Goal: Find specific page/section: Find specific page/section

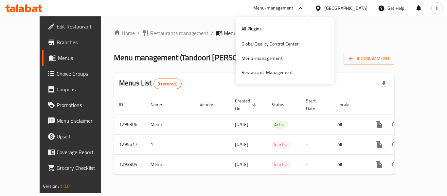
click at [272, 59] on div "All Plugins Global Quality Control Center Menu-management Restaurant-Management" at bounding box center [284, 50] width 98 height 59
click at [267, 71] on div "Restaurant-Management" at bounding box center [266, 72] width 51 height 7
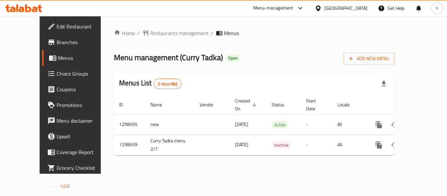
click at [291, 6] on div "Menu-management" at bounding box center [273, 8] width 40 height 8
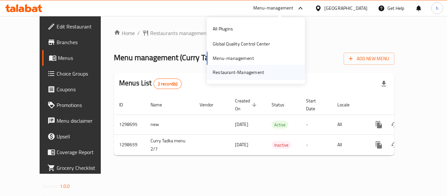
click at [243, 73] on div "Restaurant-Management" at bounding box center [238, 72] width 51 height 7
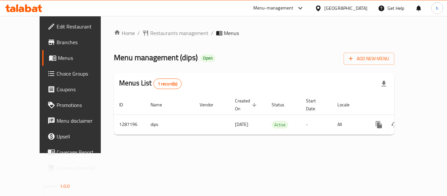
click at [286, 7] on div "Menu-management" at bounding box center [273, 8] width 40 height 8
click at [264, 76] on div "Restaurant-Management" at bounding box center [266, 72] width 51 height 7
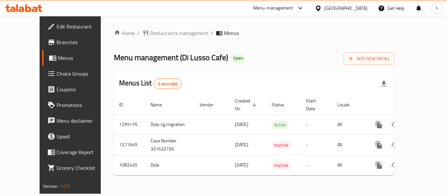
click at [305, 12] on div "Menu-management" at bounding box center [278, 8] width 61 height 16
click at [293, 11] on div "Menu-management" at bounding box center [273, 8] width 40 height 8
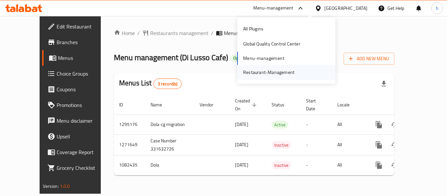
click at [288, 69] on div "Restaurant-Management" at bounding box center [268, 72] width 51 height 7
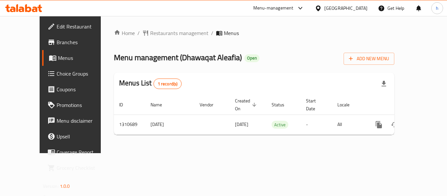
click at [293, 8] on div "Menu-management" at bounding box center [273, 8] width 40 height 8
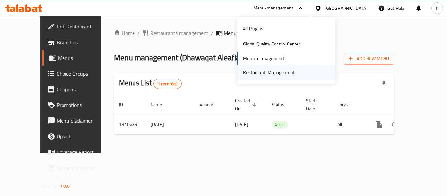
click at [263, 77] on div "Restaurant-Management" at bounding box center [269, 72] width 62 height 15
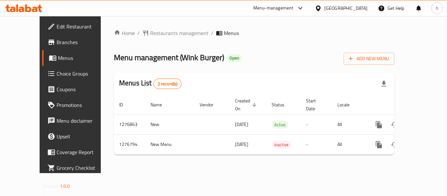
click at [293, 10] on div "Menu-management" at bounding box center [273, 8] width 40 height 8
click at [274, 71] on div "Restaurant-Management" at bounding box center [266, 72] width 51 height 7
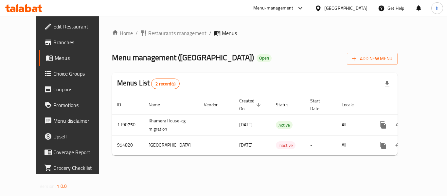
click at [293, 5] on div "Menu-management" at bounding box center [273, 8] width 40 height 8
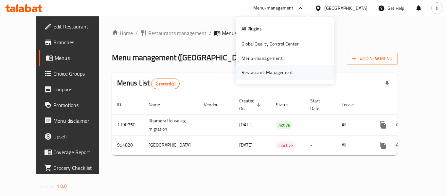
click at [253, 72] on div "Restaurant-Management" at bounding box center [266, 72] width 51 height 7
